Goal: Task Accomplishment & Management: Manage account settings

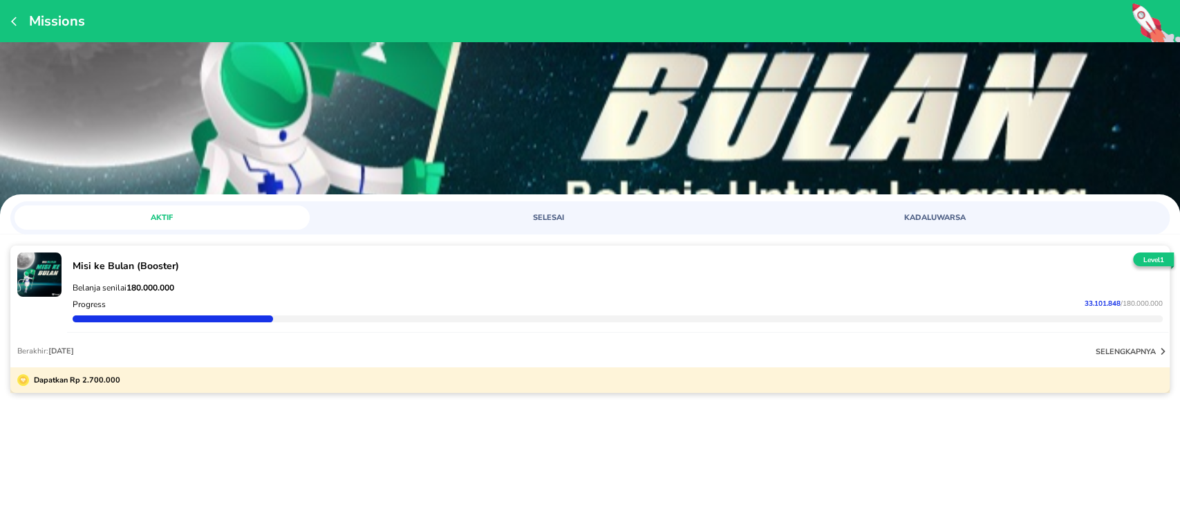
click at [558, 216] on span "SELESAI" at bounding box center [548, 217] width 278 height 10
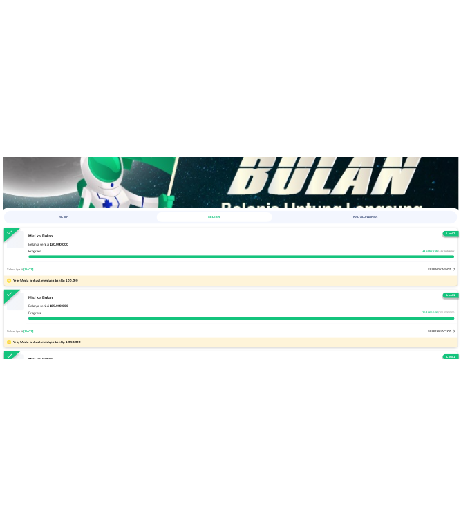
scroll to position [73, 0]
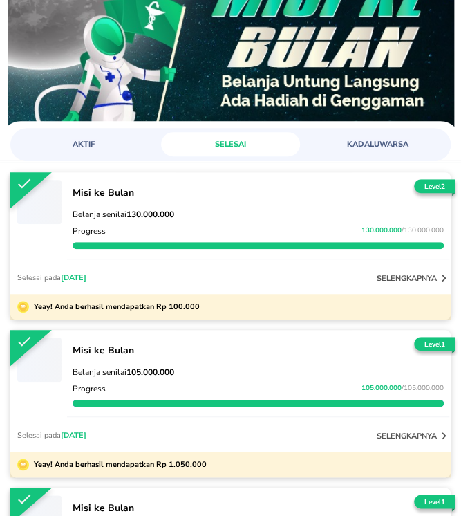
click at [437, 279] on icon "button" at bounding box center [444, 278] width 14 height 14
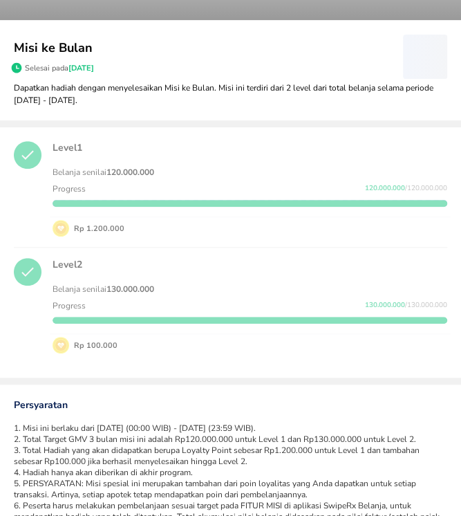
scroll to position [122, 0]
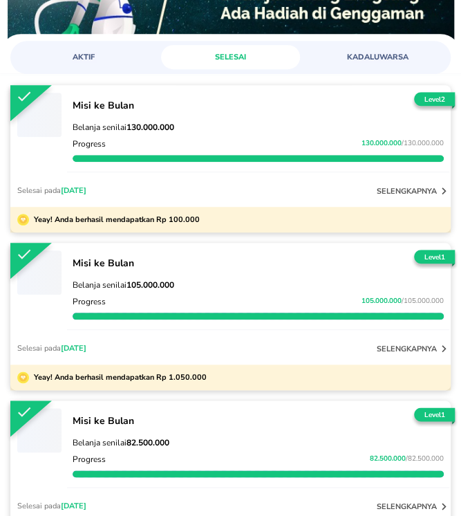
scroll to position [184, 0]
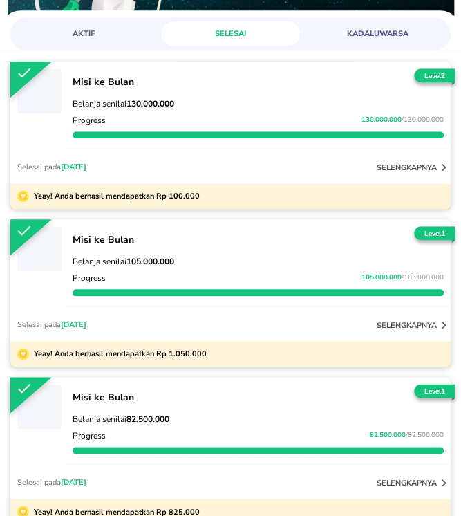
click at [413, 320] on p "selengkapnya" at bounding box center [407, 325] width 60 height 10
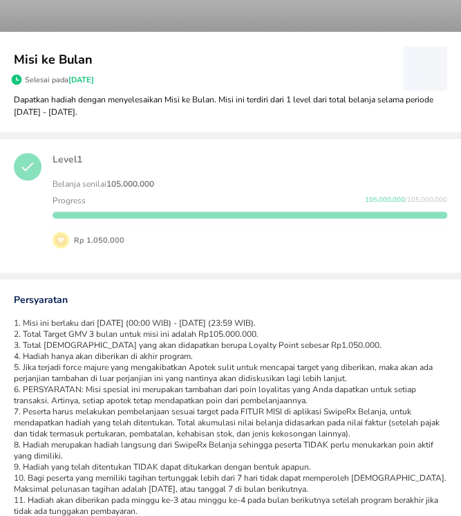
scroll to position [110, 0]
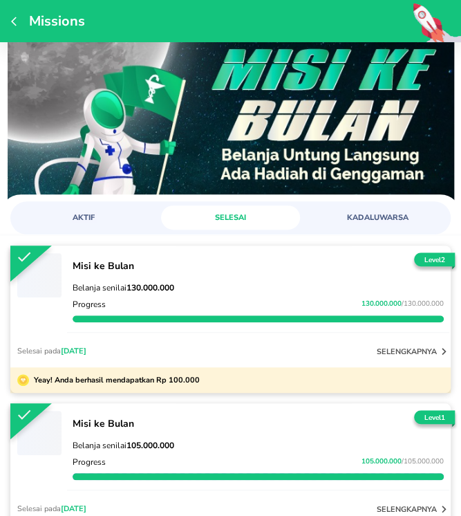
click at [437, 351] on icon "button" at bounding box center [444, 351] width 14 height 14
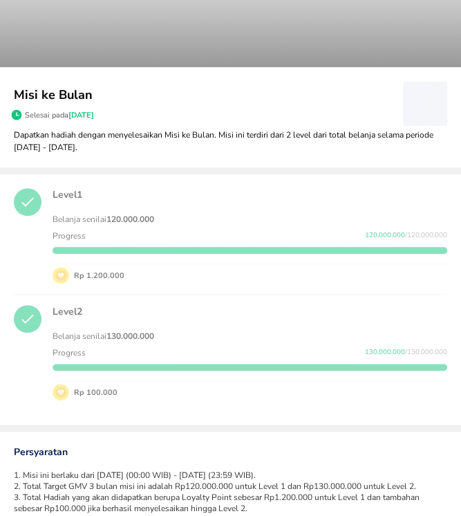
scroll to position [97, 0]
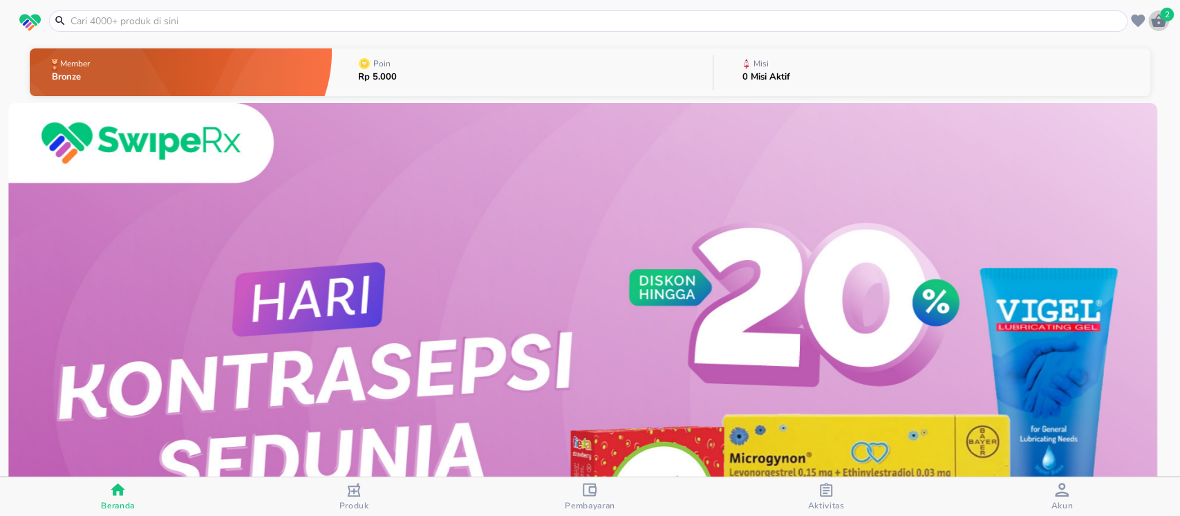
click at [1160, 21] on icon "button" at bounding box center [1158, 20] width 15 height 13
